Goal: Navigation & Orientation: Find specific page/section

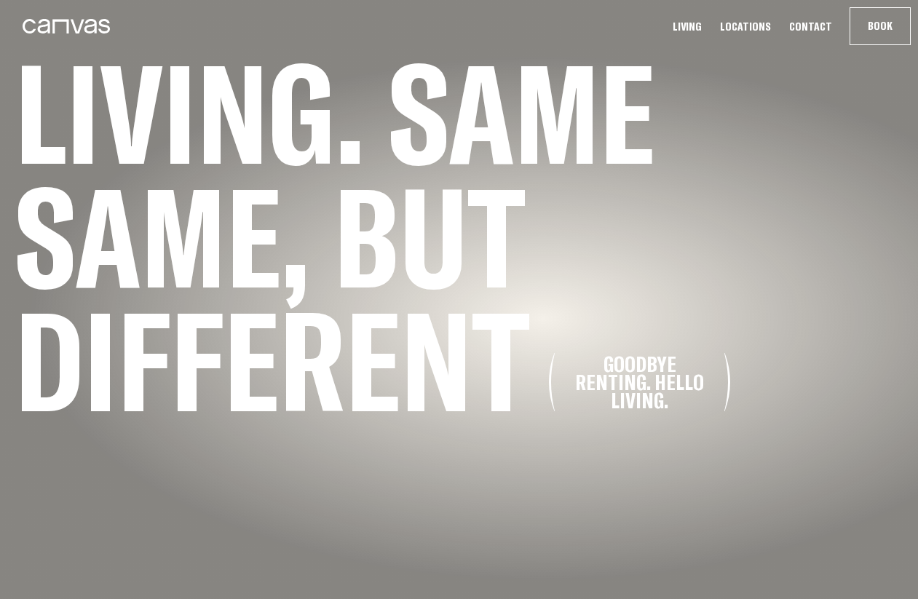
click at [681, 29] on link "Living" at bounding box center [687, 26] width 38 height 15
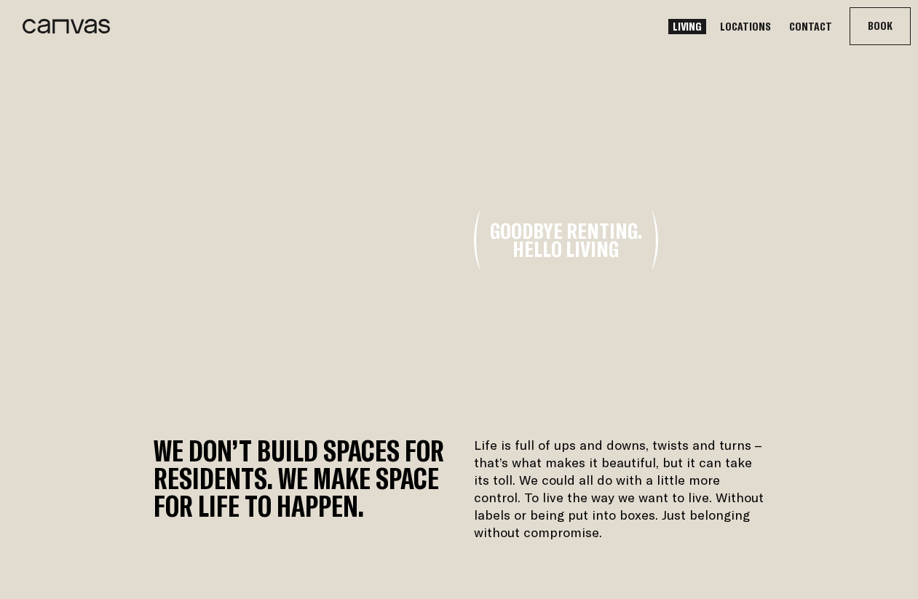
click at [681, 23] on link "Locations" at bounding box center [745, 26] width 60 height 15
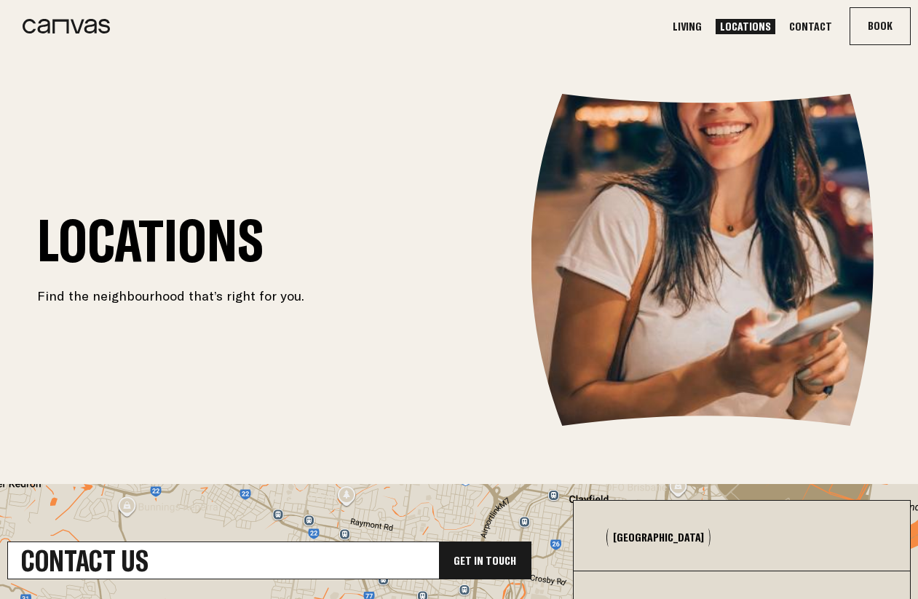
click at [107, 28] on icon at bounding box center [66, 26] width 87 height 15
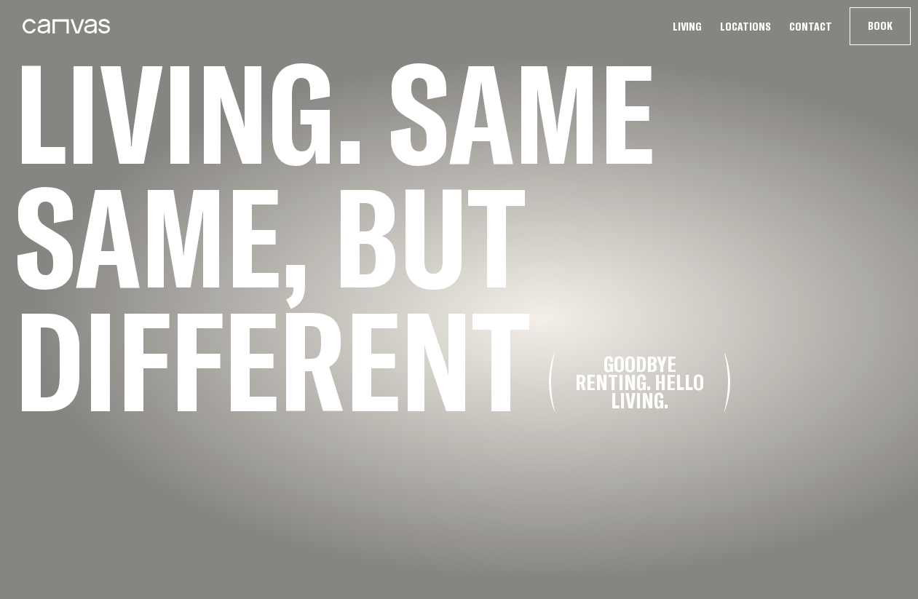
click at [681, 30] on link "Living" at bounding box center [687, 26] width 38 height 15
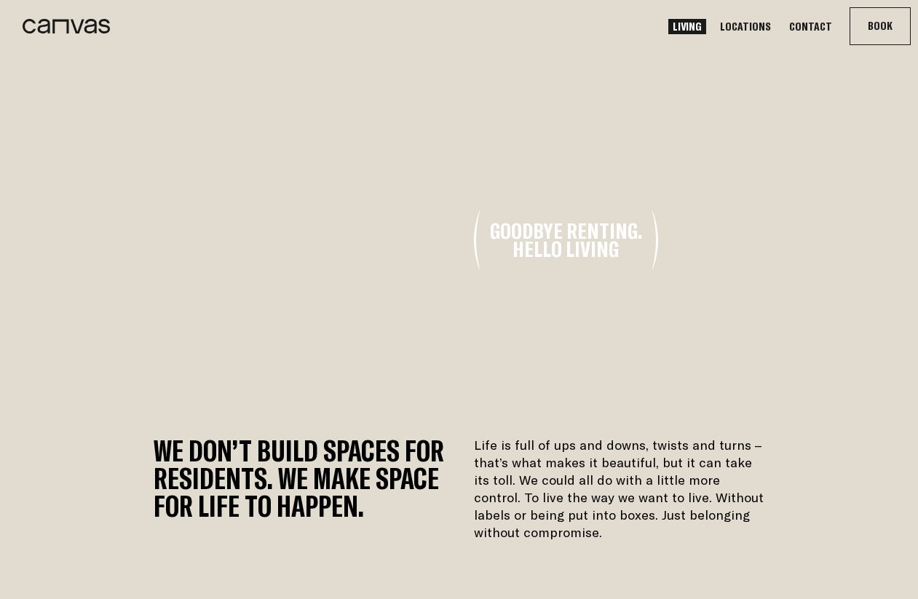
click at [533, 268] on video at bounding box center [459, 240] width 670 height 335
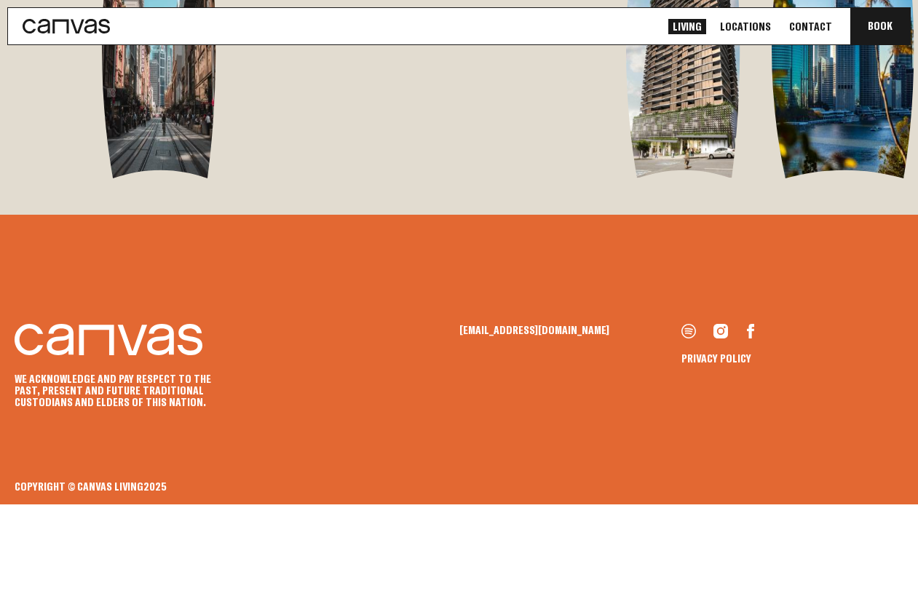
scroll to position [3124, 0]
